Goal: Task Accomplishment & Management: Complete application form

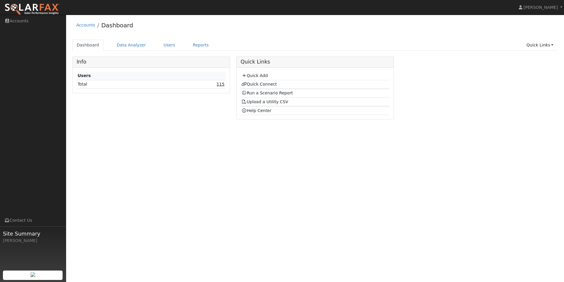
click at [223, 86] on link "115" at bounding box center [221, 84] width 8 height 5
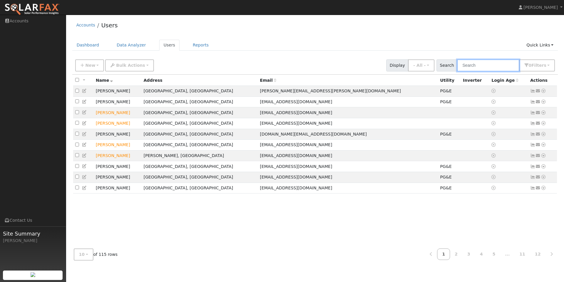
click at [477, 69] on input "text" at bounding box center [488, 65] width 62 height 12
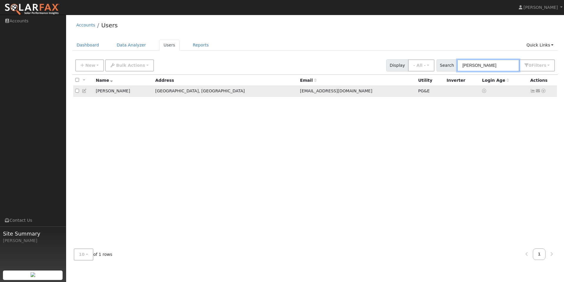
type input "dave"
click at [543, 91] on icon at bounding box center [543, 91] width 5 height 4
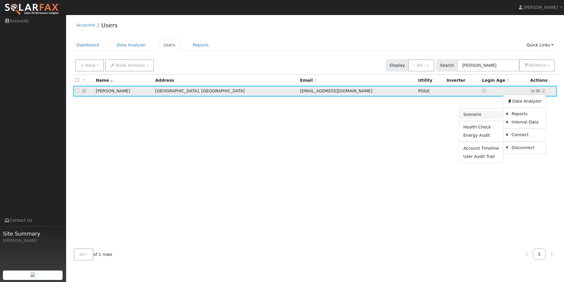
click at [482, 115] on link "Scenario" at bounding box center [481, 115] width 44 height 8
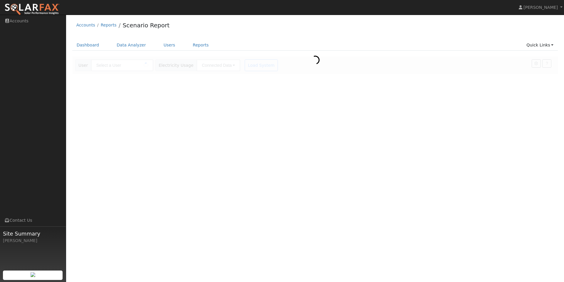
type input "[PERSON_NAME]"
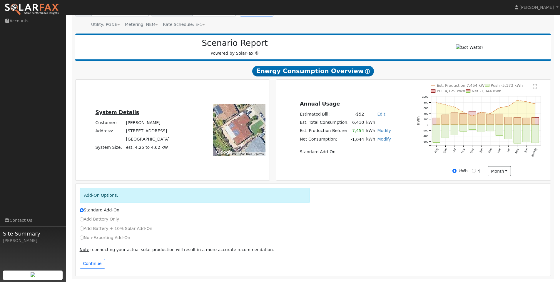
scroll to position [57, 0]
click at [377, 131] on link "Modify" at bounding box center [384, 130] width 14 height 5
click at [385, 156] on button "Save" at bounding box center [387, 156] width 17 height 10
click at [377, 130] on link "Modify" at bounding box center [384, 130] width 14 height 5
click at [372, 143] on input "7454" at bounding box center [363, 143] width 53 height 7
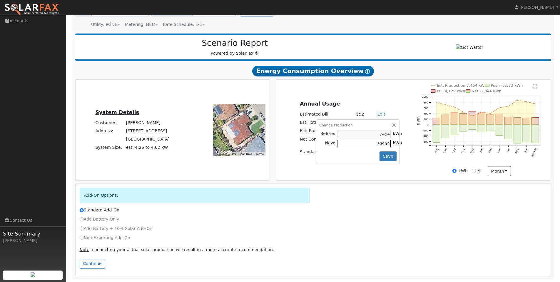
click at [372, 143] on input "70454" at bounding box center [363, 143] width 53 height 7
click at [369, 154] on div "Change Production Before: 7454 kWh New: 0 kWh Save" at bounding box center [358, 141] width 84 height 45
click at [385, 156] on button "Save" at bounding box center [387, 156] width 17 height 10
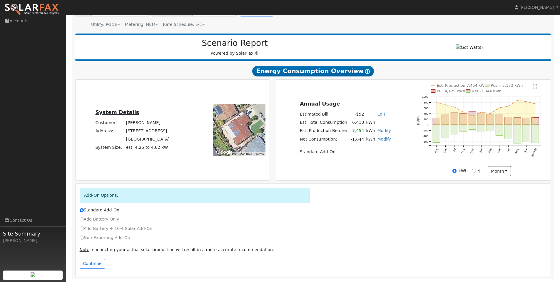
click at [377, 132] on link "Modify" at bounding box center [384, 130] width 14 height 5
type input "7454"
click at [392, 124] on button "button" at bounding box center [394, 125] width 5 height 5
click at [377, 115] on link "Edit" at bounding box center [381, 114] width 8 height 5
click at [394, 107] on div "Annual Usage Estimated Bill: -$52 Edit Estimated Bill $ Annual Est. Total Consu…" at bounding box center [345, 130] width 136 height 60
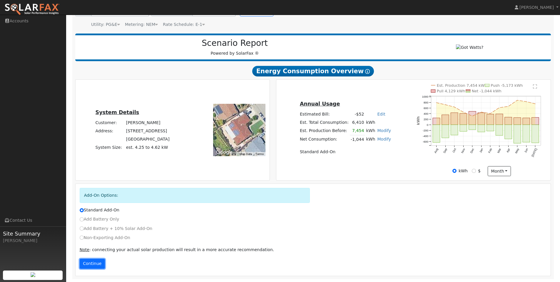
click at [91, 263] on button "Continue" at bounding box center [92, 264] width 25 height 10
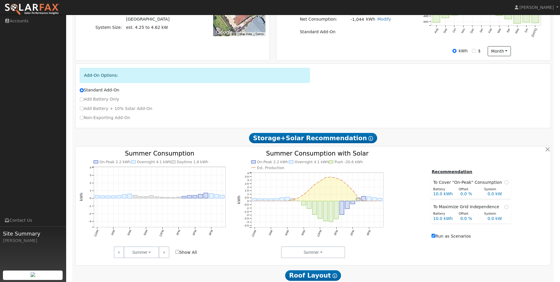
scroll to position [174, 0]
click at [166, 254] on link ">" at bounding box center [164, 253] width 10 height 12
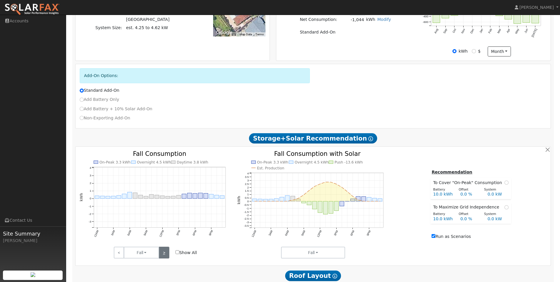
click at [166, 254] on link ">" at bounding box center [164, 253] width 10 height 12
click at [166, 253] on link ">" at bounding box center [164, 253] width 10 height 12
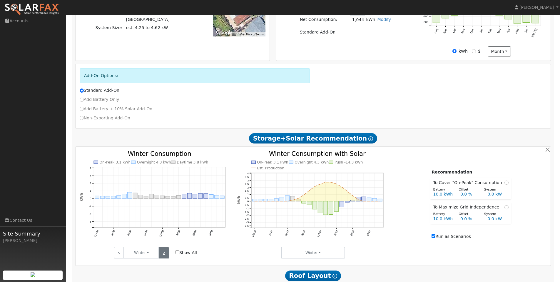
click at [166, 253] on link ">" at bounding box center [164, 253] width 10 height 12
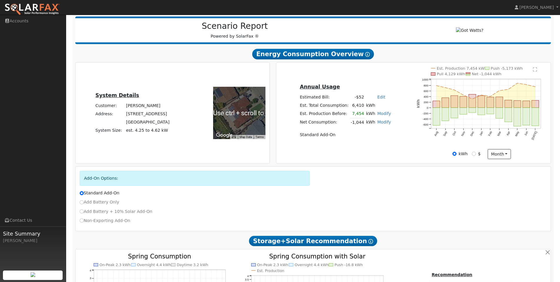
scroll to position [88, 0]
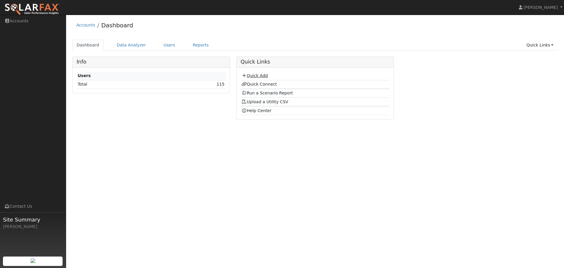
click at [259, 74] on link "Quick Add" at bounding box center [255, 75] width 26 height 5
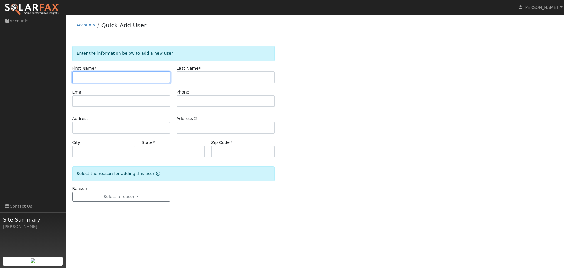
click at [89, 79] on input "text" at bounding box center [121, 77] width 98 height 12
type input "Stephen"
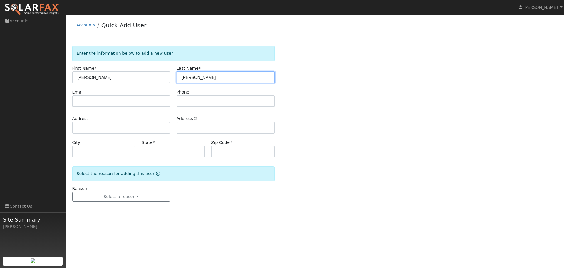
type input "Davis"
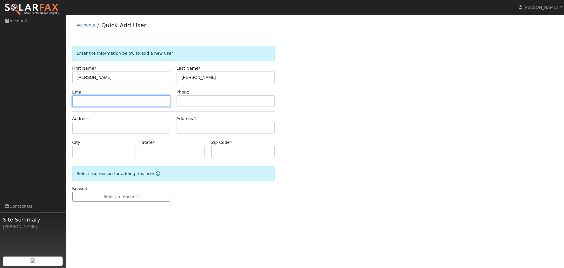
click at [108, 106] on input "text" at bounding box center [121, 101] width 98 height 12
paste input "spiritanimal@aol.com"
type input "spiritanimal@aol.com"
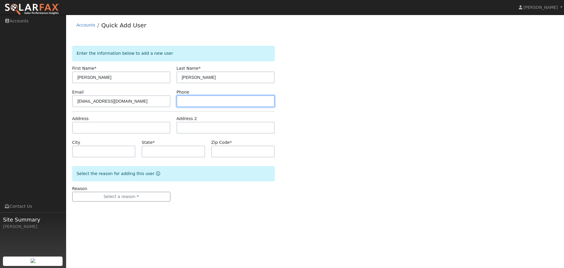
drag, startPoint x: 204, startPoint y: 104, endPoint x: 287, endPoint y: 98, distance: 83.1
click at [204, 104] on input "text" at bounding box center [226, 101] width 98 height 12
paste input "(510) 236-1686"
type input "(510) 236-1686"
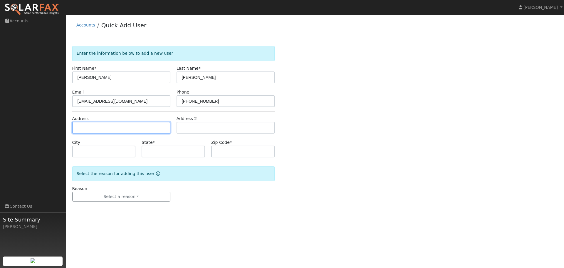
click at [119, 128] on input "text" at bounding box center [121, 128] width 98 height 12
paste input "525 Tremont Ave Richmond Ca 94801"
type input "525 Tremont Avenue"
type input "Richmond"
type input "CA"
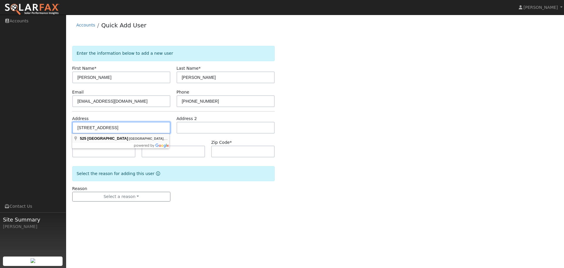
type input "94801"
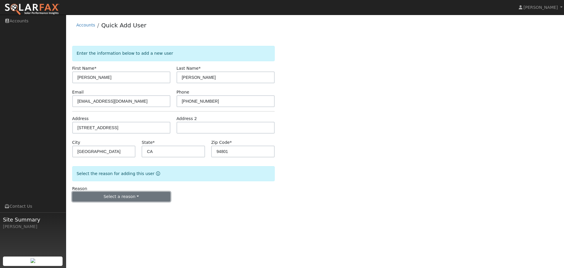
click at [135, 198] on button "Select a reason" at bounding box center [121, 197] width 98 height 10
click at [96, 220] on link "New customer adding solar" at bounding box center [105, 217] width 65 height 8
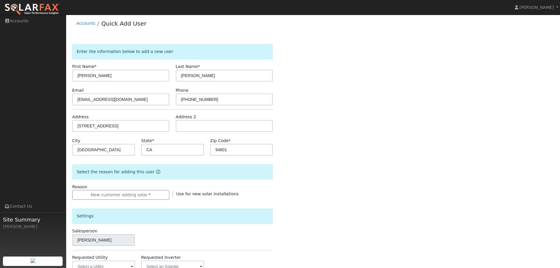
scroll to position [112, 0]
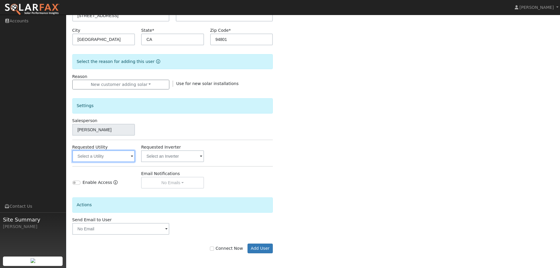
click at [130, 158] on input "text" at bounding box center [103, 156] width 63 height 12
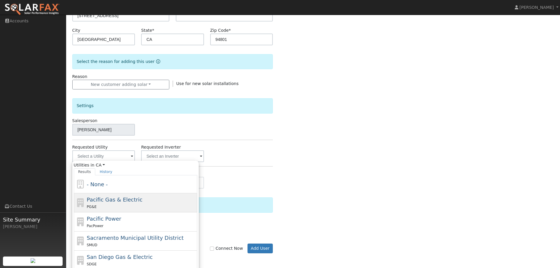
click at [131, 205] on div "PG&E" at bounding box center [141, 206] width 109 height 6
type input "Pacific Gas & Electric"
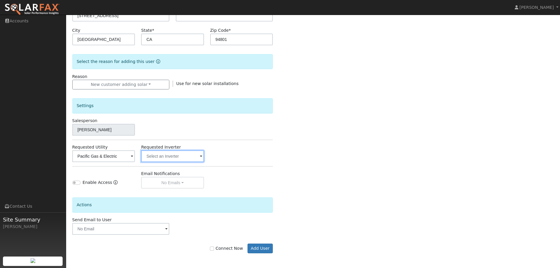
click at [135, 155] on input "text" at bounding box center [103, 156] width 63 height 12
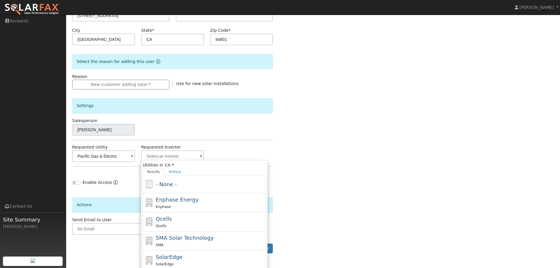
click at [257, 135] on div "Salesperson Jarrett McAllister" at bounding box center [172, 127] width 207 height 18
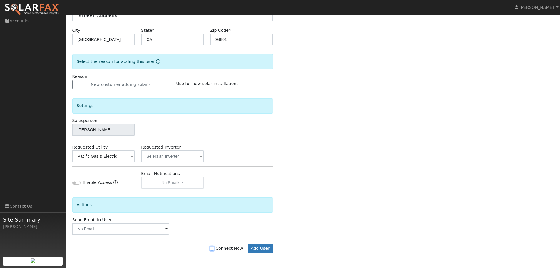
click at [214, 249] on input "Connect Now" at bounding box center [212, 248] width 4 height 4
checkbox input "true"
click at [259, 249] on button "Add User" at bounding box center [260, 248] width 26 height 10
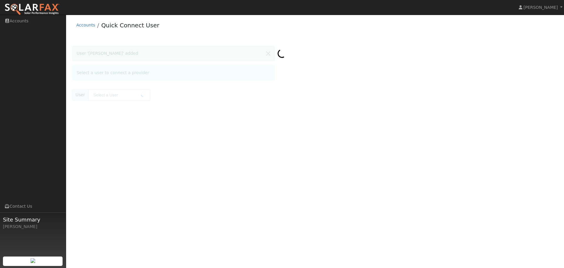
type input "Stephen Davis"
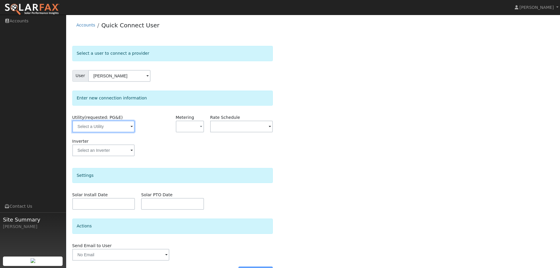
click at [104, 125] on input "text" at bounding box center [103, 127] width 62 height 12
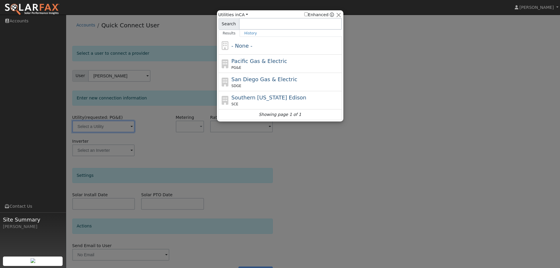
click at [368, 22] on div at bounding box center [280, 134] width 560 height 268
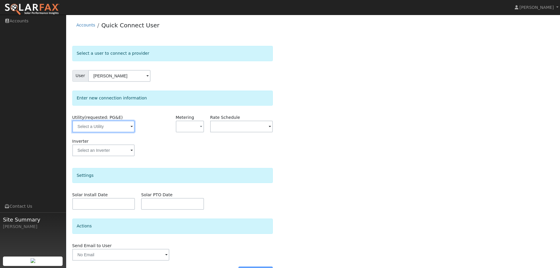
click at [119, 126] on input "text" at bounding box center [103, 127] width 62 height 12
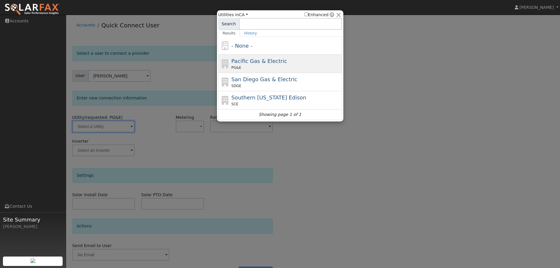
click at [270, 65] on div "Pacific Gas & Electric PG&E" at bounding box center [285, 63] width 109 height 13
type input "PG&E"
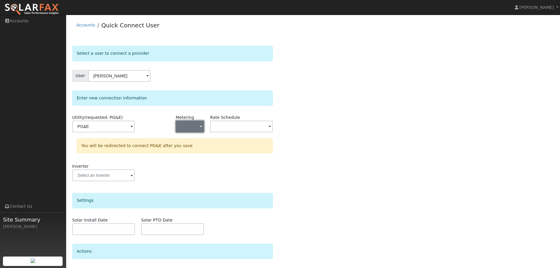
click at [195, 125] on button "button" at bounding box center [190, 127] width 28 height 12
click at [197, 148] on link "NEM" at bounding box center [196, 147] width 41 height 8
click at [135, 126] on input "text" at bounding box center [103, 127] width 62 height 12
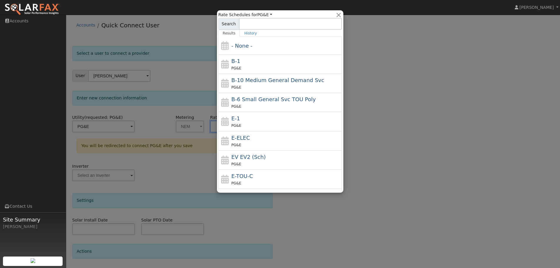
click at [273, 123] on div "PG&E" at bounding box center [285, 125] width 109 height 6
type input "E-1"
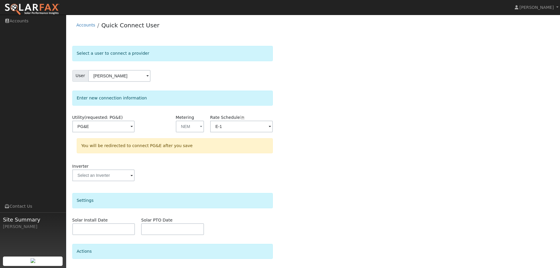
click at [329, 138] on div "Select a user to connect a provider User Stephen Davis Account Default Account …" at bounding box center [313, 176] width 482 height 261
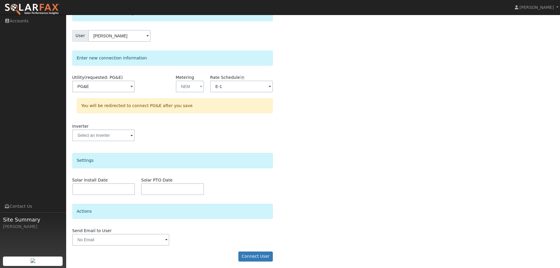
scroll to position [42, 0]
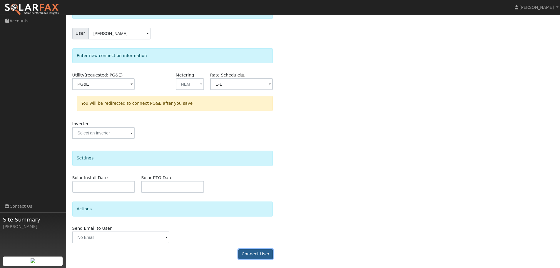
click at [258, 253] on button "Connect User" at bounding box center [255, 254] width 35 height 10
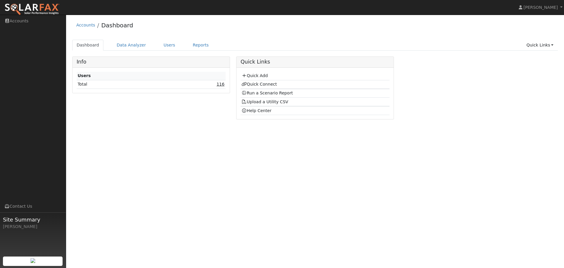
click at [224, 85] on link "116" at bounding box center [221, 84] width 8 height 5
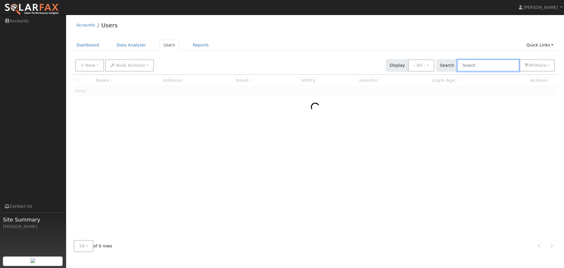
click at [478, 66] on input "text" at bounding box center [488, 65] width 62 height 12
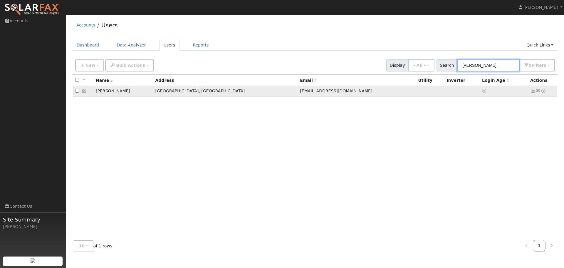
type input "[PERSON_NAME]"
click at [545, 93] on icon at bounding box center [543, 91] width 5 height 4
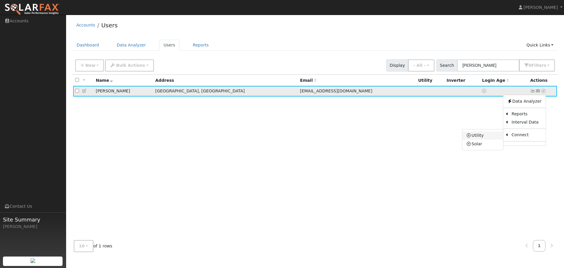
click at [472, 135] on icon at bounding box center [469, 135] width 5 height 4
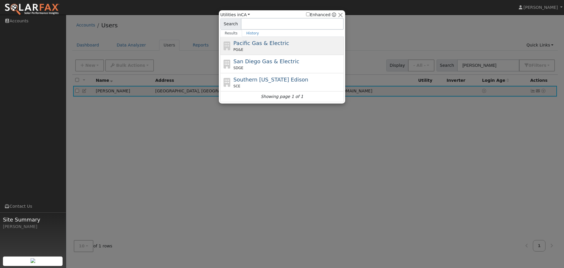
click at [280, 47] on div "Pacific Gas & Electric PG&E" at bounding box center [288, 45] width 109 height 13
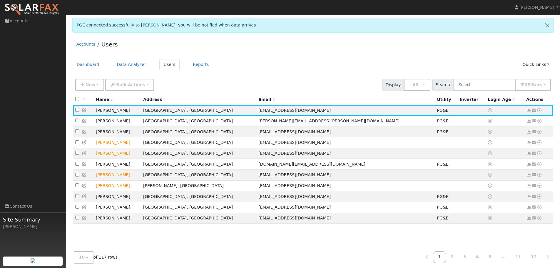
click at [41, 11] on img at bounding box center [31, 9] width 55 height 12
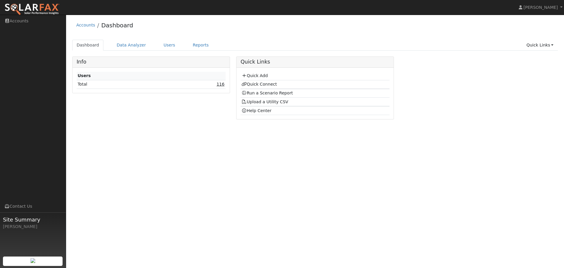
click at [217, 83] on td "116" at bounding box center [191, 84] width 68 height 9
click at [257, 77] on link "Quick Add" at bounding box center [255, 75] width 26 height 5
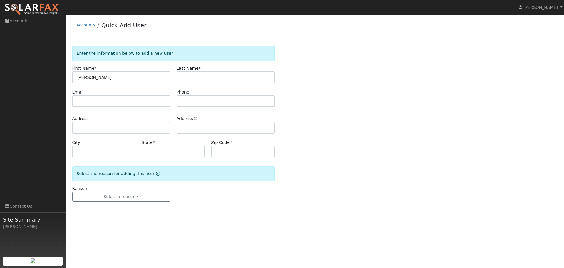
type input "[PERSON_NAME]"
type input "Rhode"
click at [129, 103] on input "text" at bounding box center [121, 101] width 98 height 12
paste input "[PERSON_NAME][EMAIL_ADDRESS][PERSON_NAME][DOMAIN_NAME]"
type input "[PERSON_NAME][EMAIL_ADDRESS][PERSON_NAME][DOMAIN_NAME]"
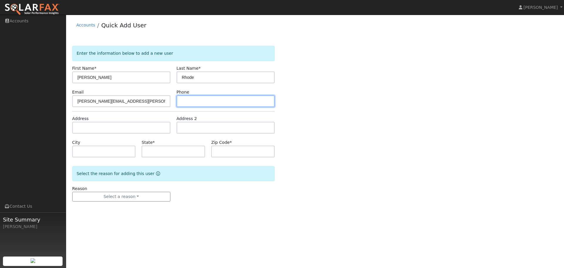
click at [193, 103] on input "text" at bounding box center [226, 101] width 98 height 12
paste input "[PHONE_NUMBER]"
type input "[PHONE_NUMBER]"
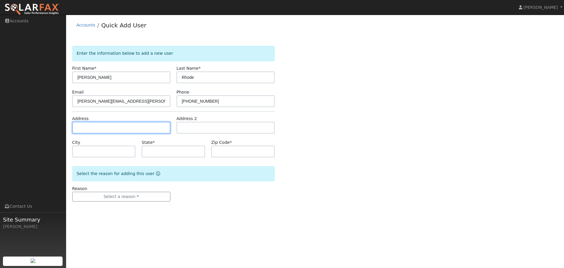
click at [93, 128] on input "text" at bounding box center [121, 128] width 98 height 12
paste input "175 Blue Canyon Ct, Martinez 94553"
type input "175 Blue Canyon Court"
type input "Martinez"
type input "CA"
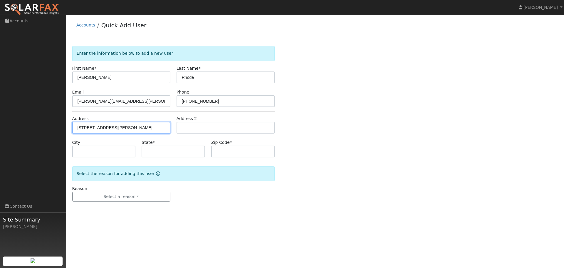
type input "94553"
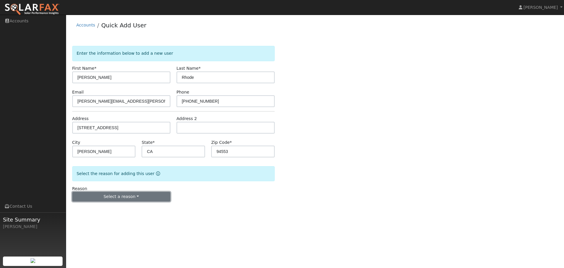
click at [129, 199] on button "Select a reason" at bounding box center [121, 197] width 98 height 10
click at [121, 217] on link "New customer adding solar" at bounding box center [105, 217] width 65 height 8
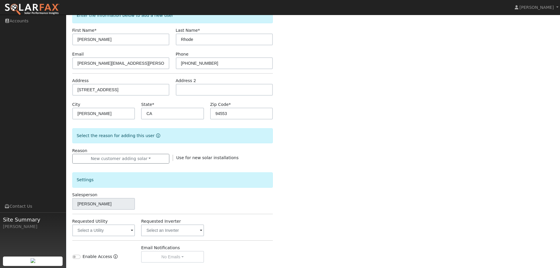
scroll to position [112, 0]
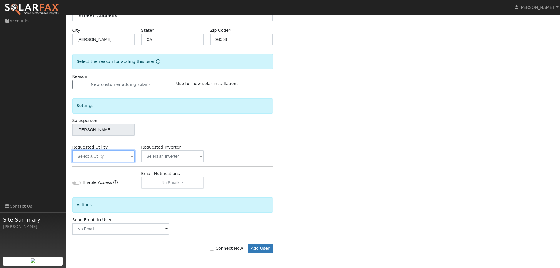
click at [104, 157] on input "text" at bounding box center [103, 156] width 63 height 12
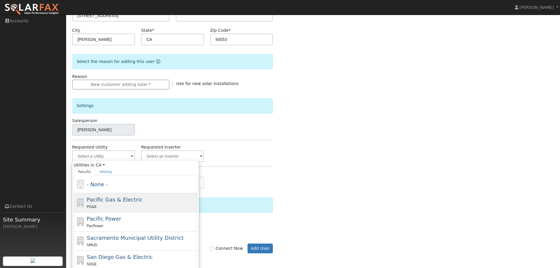
click at [117, 205] on div "PG&E" at bounding box center [141, 206] width 109 height 6
type input "Pacific Gas & Electric"
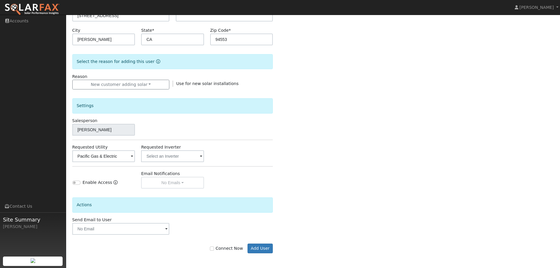
click at [327, 169] on div "Enter the information below to add a new user First Name * Tasha Last Name * Rh…" at bounding box center [313, 99] width 482 height 331
click at [214, 249] on input "Connect Now" at bounding box center [212, 248] width 4 height 4
checkbox input "true"
click at [264, 247] on button "Add User" at bounding box center [260, 248] width 26 height 10
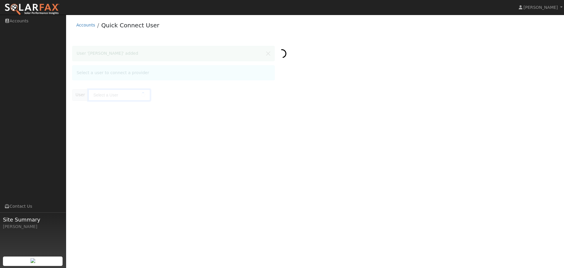
type input "[PERSON_NAME]"
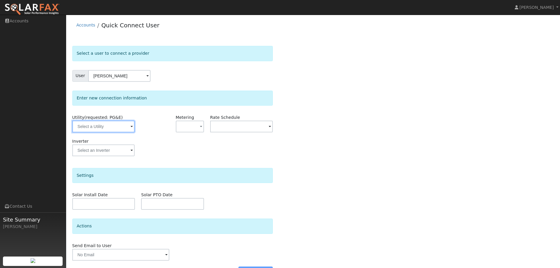
click at [117, 125] on input "text" at bounding box center [103, 127] width 62 height 12
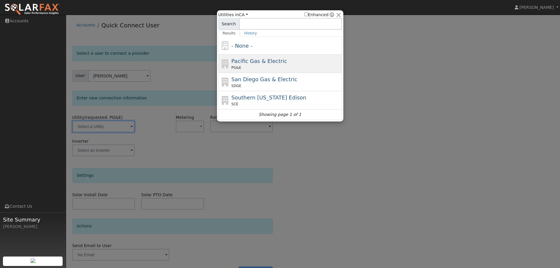
click at [257, 63] on span "Pacific Gas & Electric" at bounding box center [259, 61] width 56 height 6
type input "PG&E"
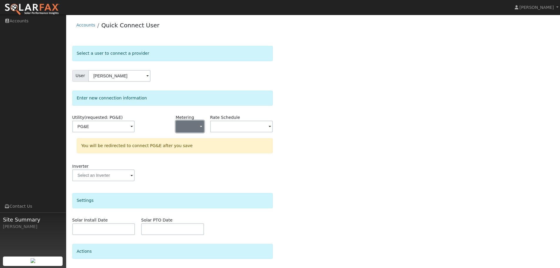
click at [194, 125] on button "button" at bounding box center [190, 127] width 28 height 12
click at [202, 151] on link "NEM" at bounding box center [196, 147] width 41 height 8
click at [135, 128] on input "text" at bounding box center [103, 127] width 62 height 12
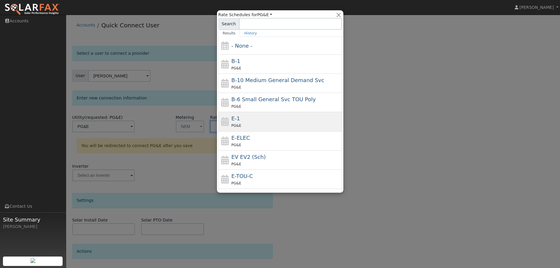
click at [252, 122] on div "E-1 PG&E" at bounding box center [285, 121] width 109 height 14
type input "E-1"
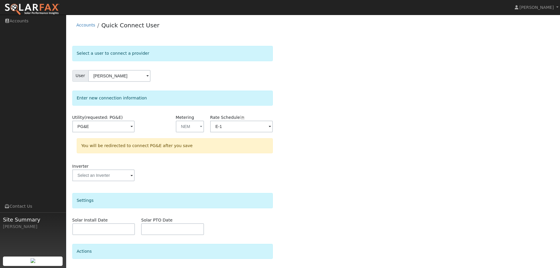
click at [344, 119] on div "Select a user to connect a provider User [PERSON_NAME] Account Default Account …" at bounding box center [313, 176] width 482 height 261
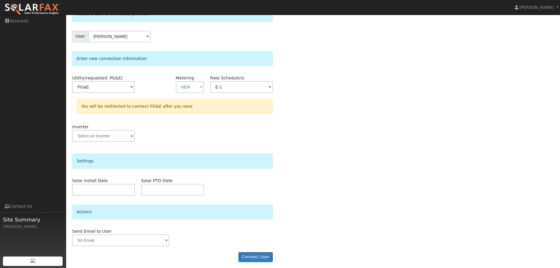
scroll to position [42, 0]
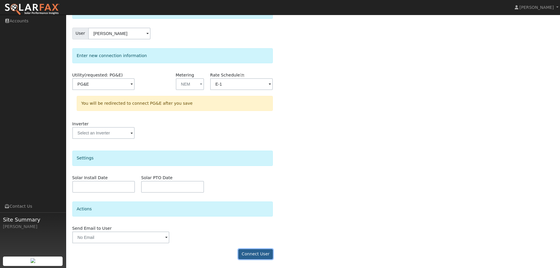
click at [260, 254] on button "Connect User" at bounding box center [255, 254] width 35 height 10
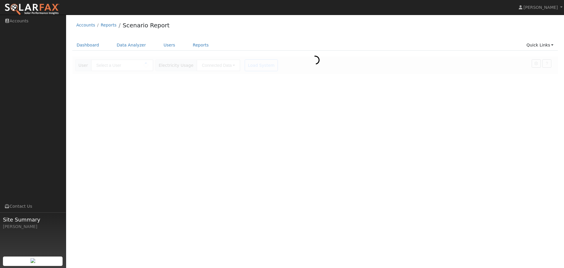
type input "Jean-Michel Lehker"
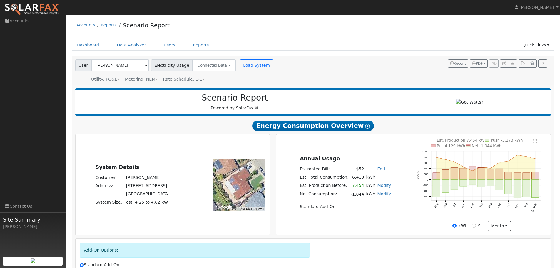
click at [537, 143] on text "" at bounding box center [535, 141] width 4 height 5
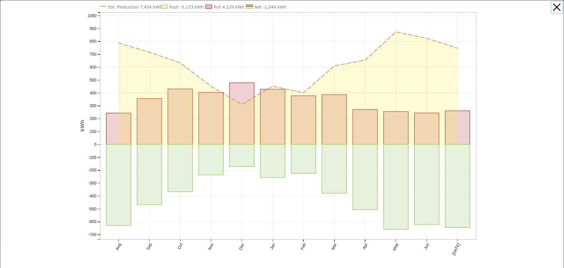
click at [555, 10] on button "button" at bounding box center [557, 7] width 11 height 11
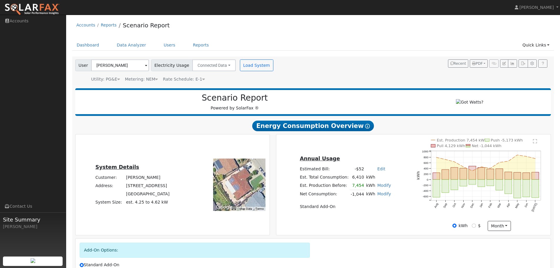
click at [534, 143] on text "" at bounding box center [535, 141] width 4 height 5
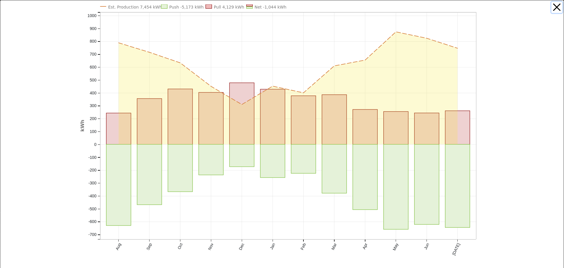
click at [552, 11] on button "button" at bounding box center [557, 7] width 11 height 11
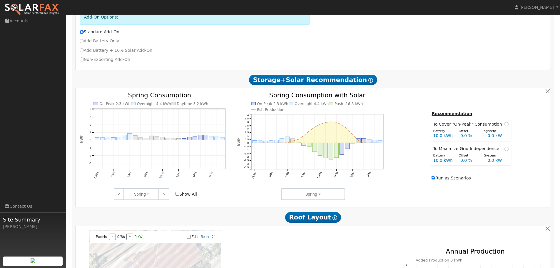
scroll to position [235, 0]
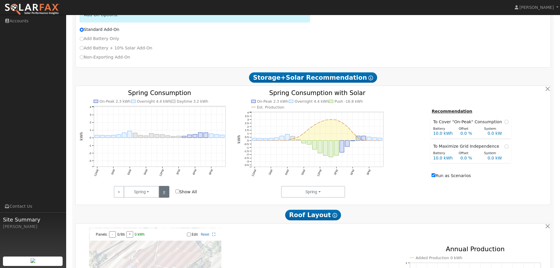
click at [165, 197] on link ">" at bounding box center [164, 192] width 10 height 12
click at [165, 193] on link ">" at bounding box center [164, 192] width 10 height 12
click at [166, 193] on link ">" at bounding box center [164, 192] width 10 height 12
click at [164, 193] on link ">" at bounding box center [164, 192] width 10 height 12
click at [164, 195] on link ">" at bounding box center [164, 192] width 10 height 12
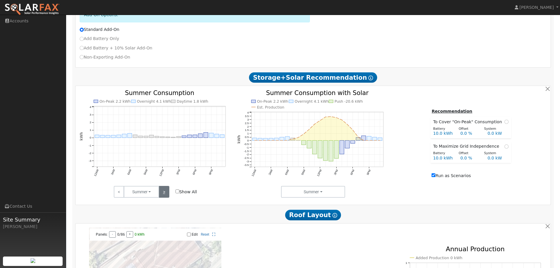
click at [164, 195] on link ">" at bounding box center [164, 192] width 10 height 12
click at [164, 194] on link ">" at bounding box center [164, 192] width 10 height 12
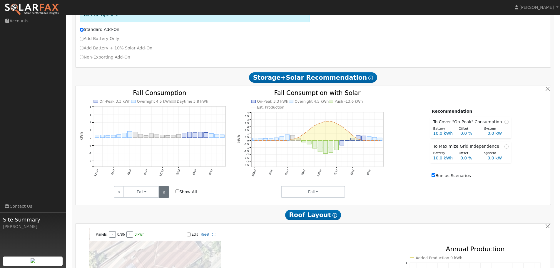
click at [164, 194] on link ">" at bounding box center [164, 192] width 10 height 12
click at [165, 195] on link ">" at bounding box center [164, 192] width 10 height 12
